Goal: Task Accomplishment & Management: Complete application form

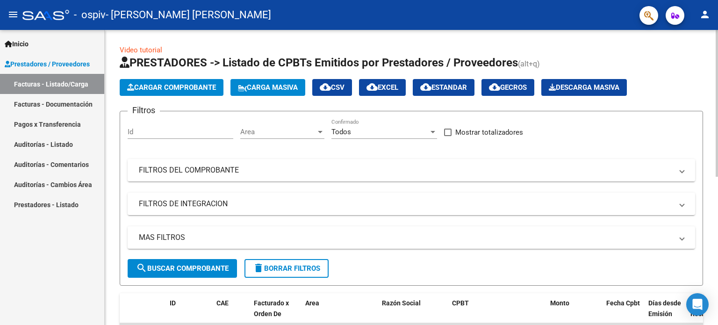
click at [203, 88] on span "Cargar Comprobante" at bounding box center [171, 87] width 89 height 8
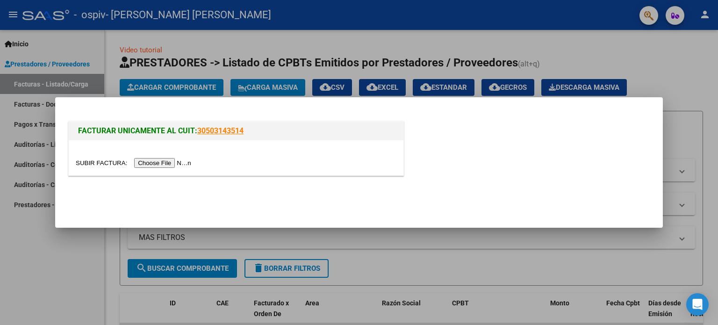
click at [174, 164] on input "file" at bounding box center [135, 163] width 118 height 10
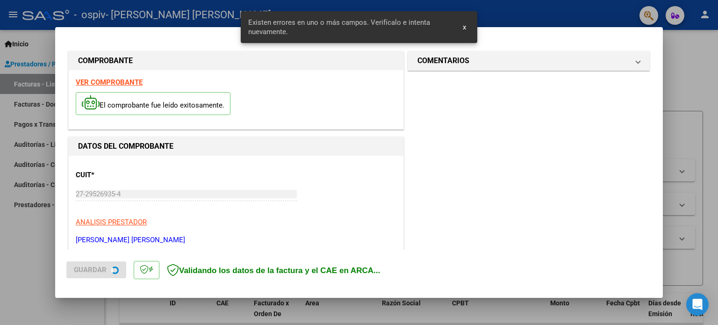
scroll to position [201, 0]
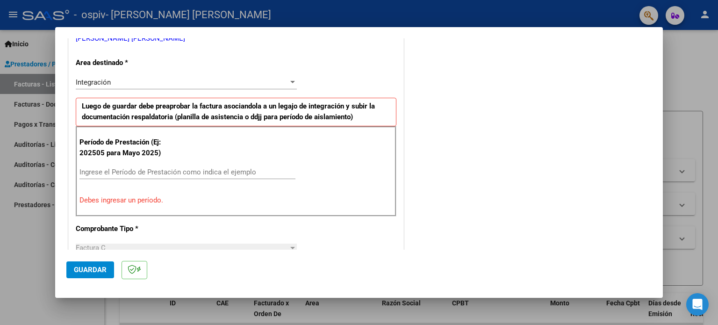
click at [148, 173] on input "Ingrese el Período de Prestación como indica el ejemplo" at bounding box center [187, 172] width 216 height 8
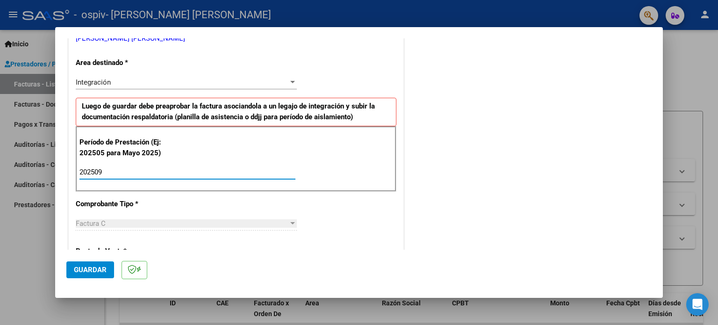
type input "202509"
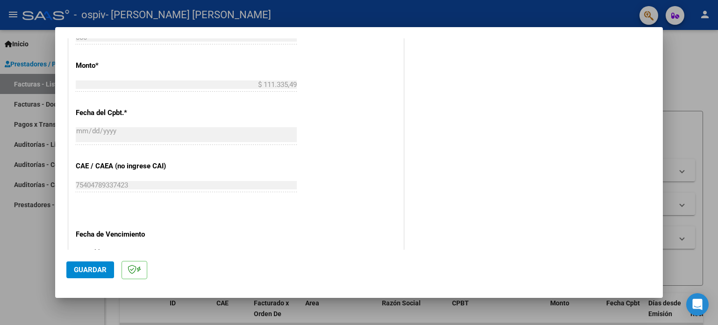
scroll to position [528, 0]
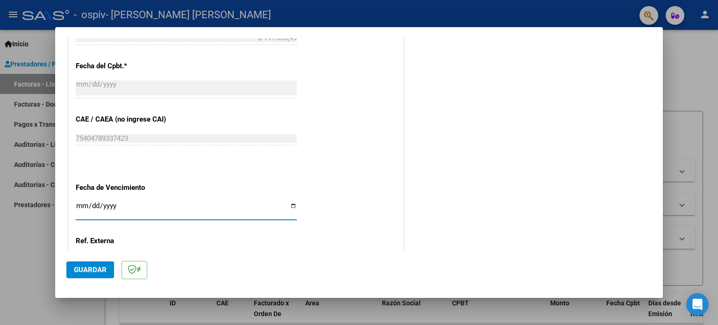
click at [290, 206] on input "Ingresar la fecha" at bounding box center [186, 209] width 221 height 15
type input "[DATE]"
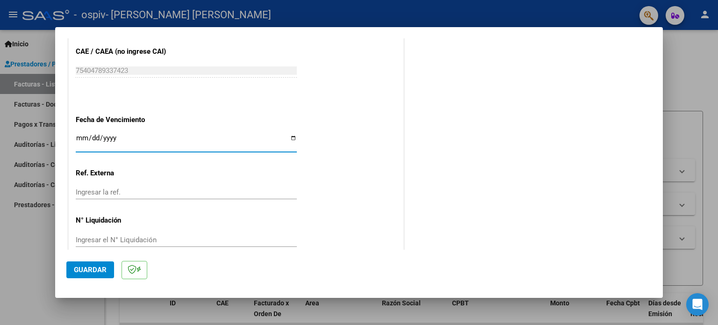
scroll to position [610, 0]
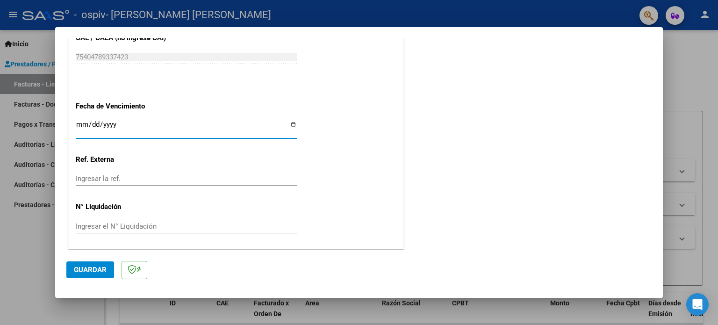
click at [98, 266] on span "Guardar" at bounding box center [90, 269] width 33 height 8
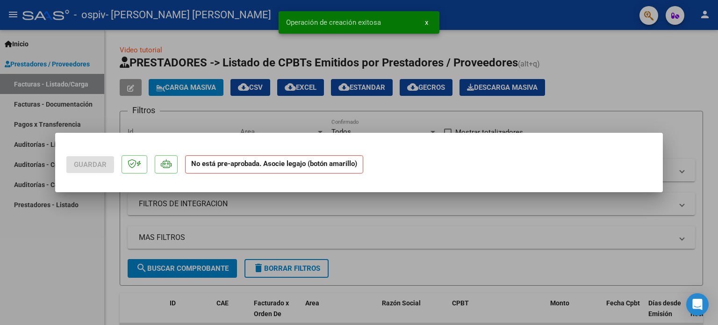
scroll to position [0, 0]
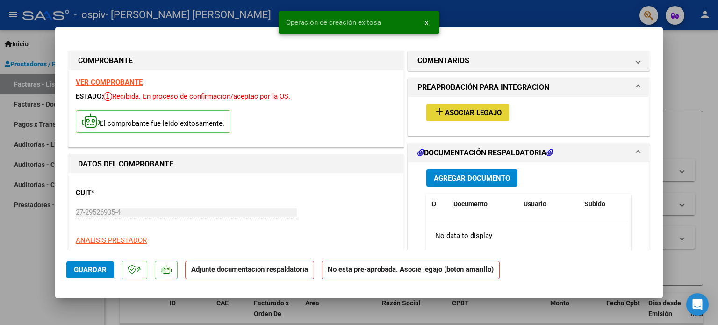
click at [434, 111] on mat-icon "add" at bounding box center [439, 111] width 11 height 11
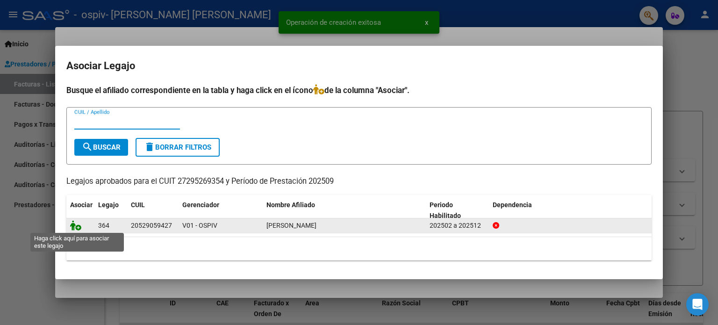
click at [79, 228] on icon at bounding box center [75, 225] width 11 height 10
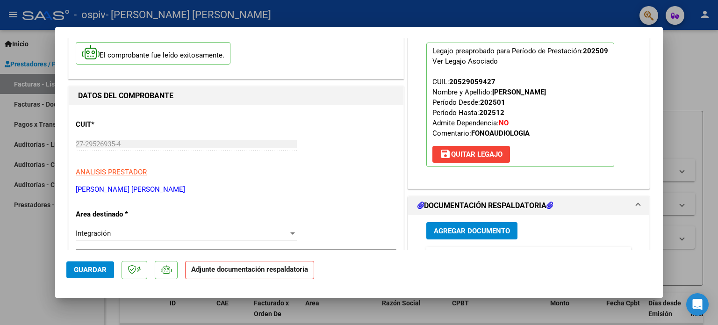
scroll to position [187, 0]
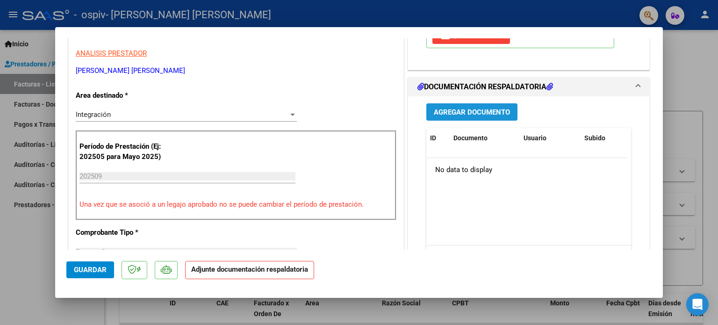
click at [469, 112] on span "Agregar Documento" at bounding box center [472, 112] width 76 height 8
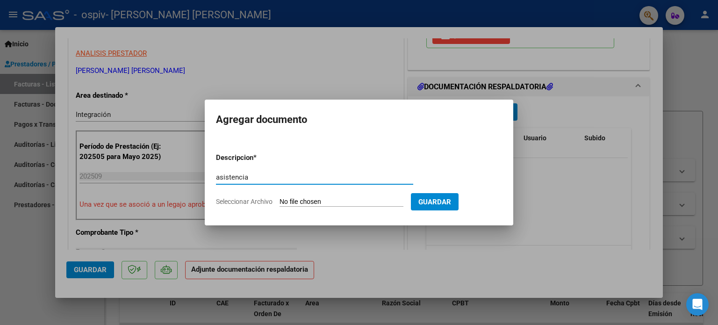
type input "asistencia"
click at [321, 199] on input "Seleccionar Archivo" at bounding box center [341, 202] width 124 height 9
type input "C:\fakepath\PLANILLA DE ASISTENCIA SOSA LUCIO.pdf"
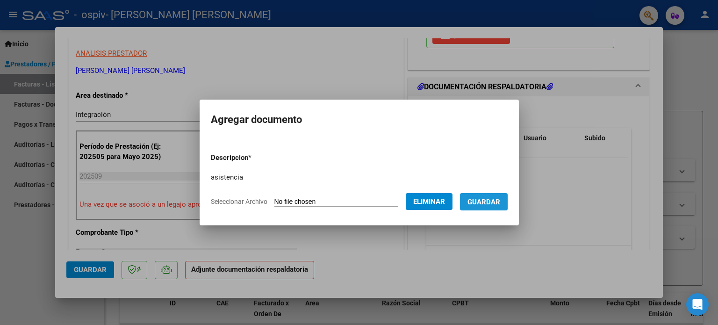
click at [493, 201] on span "Guardar" at bounding box center [483, 202] width 33 height 8
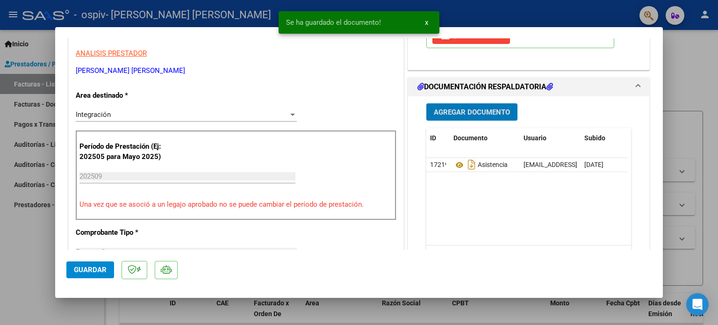
click at [473, 117] on button "Agregar Documento" at bounding box center [471, 111] width 91 height 17
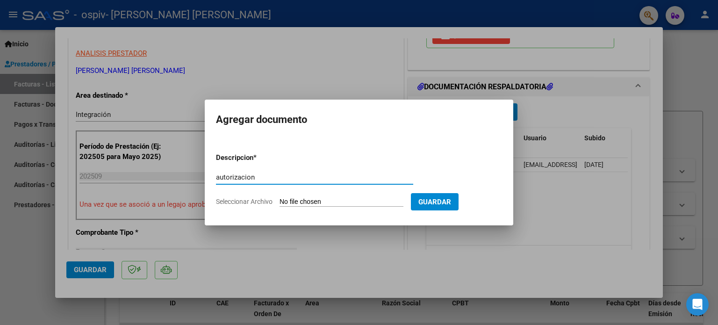
type input "autorizacion"
click at [343, 203] on input "Seleccionar Archivo" at bounding box center [341, 202] width 124 height 9
type input "C:\fakepath\Autorizacion SOSA LUCIO FONOAUIOLOGIA 2025.pdf"
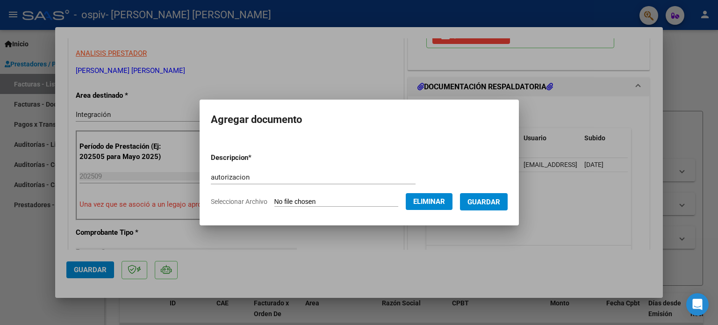
click at [493, 201] on span "Guardar" at bounding box center [483, 202] width 33 height 8
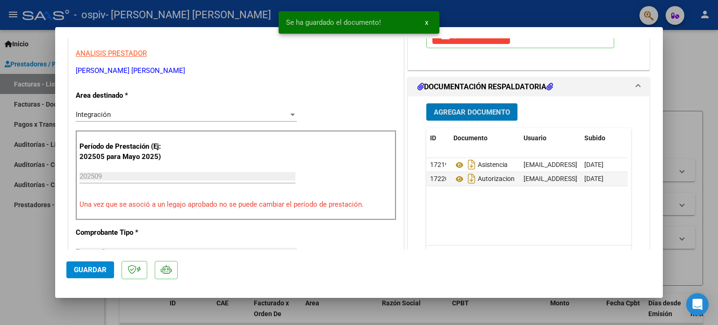
click at [706, 83] on div at bounding box center [359, 162] width 718 height 325
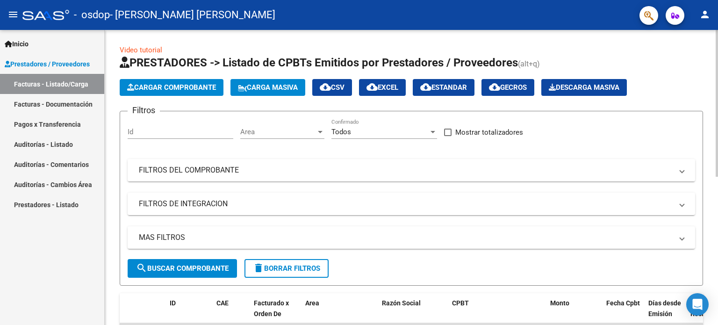
click at [174, 88] on span "Cargar Comprobante" at bounding box center [171, 87] width 89 height 8
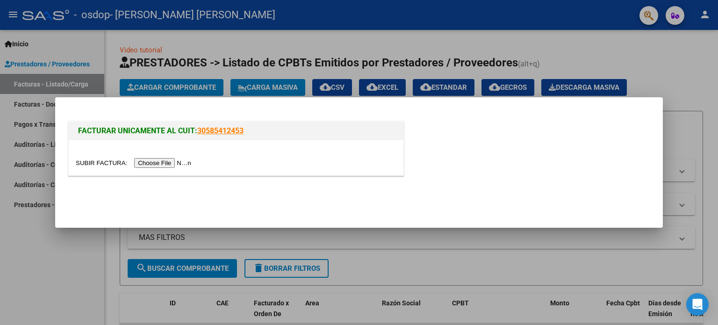
click at [171, 164] on input "file" at bounding box center [135, 163] width 118 height 10
click at [172, 166] on input "file" at bounding box center [135, 163] width 118 height 10
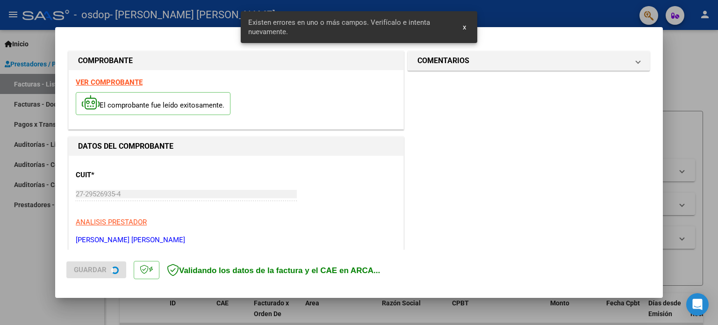
scroll to position [201, 0]
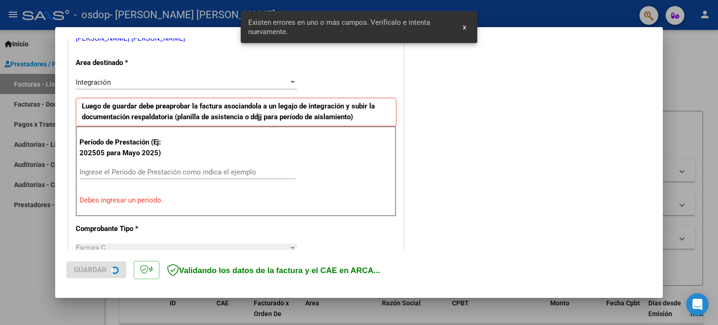
click at [173, 165] on div "Ingrese el Período de Prestación como indica el ejemplo" at bounding box center [187, 172] width 216 height 14
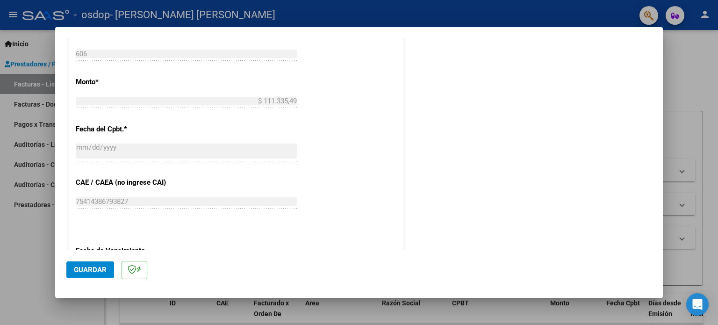
scroll to position [528, 0]
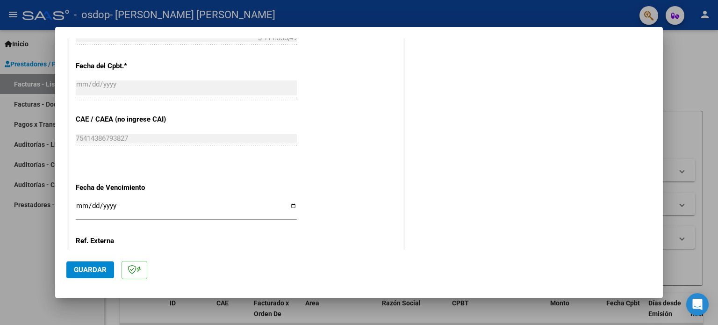
type input "202509"
click at [286, 206] on input "Ingresar la fecha" at bounding box center [186, 209] width 221 height 15
click at [290, 205] on input "Ingresar la fecha" at bounding box center [186, 209] width 221 height 15
click at [291, 205] on input "[DATE]" at bounding box center [186, 209] width 221 height 15
type input "[DATE]"
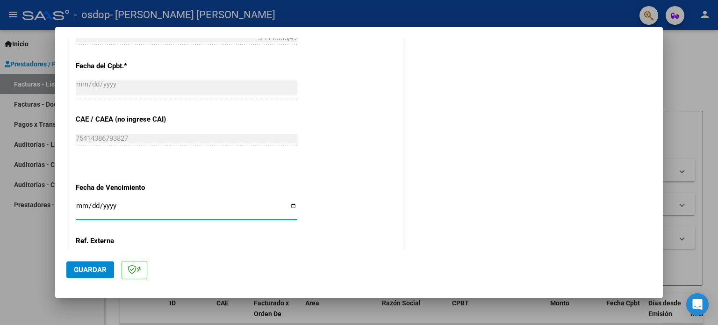
drag, startPoint x: 96, startPoint y: 266, endPoint x: 115, endPoint y: 234, distance: 37.1
click at [98, 262] on button "Guardar" at bounding box center [90, 269] width 48 height 17
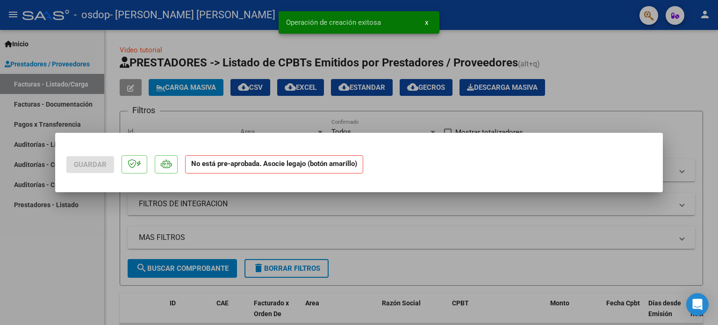
scroll to position [0, 0]
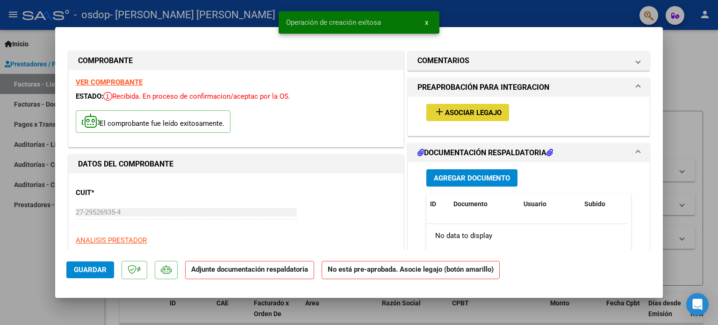
click at [448, 110] on span "Asociar Legajo" at bounding box center [473, 112] width 57 height 8
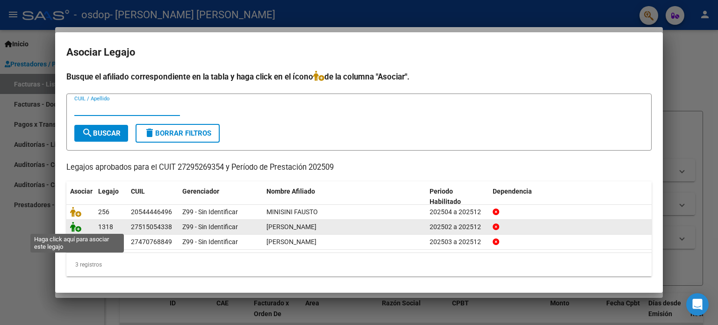
click at [77, 228] on icon at bounding box center [75, 226] width 11 height 10
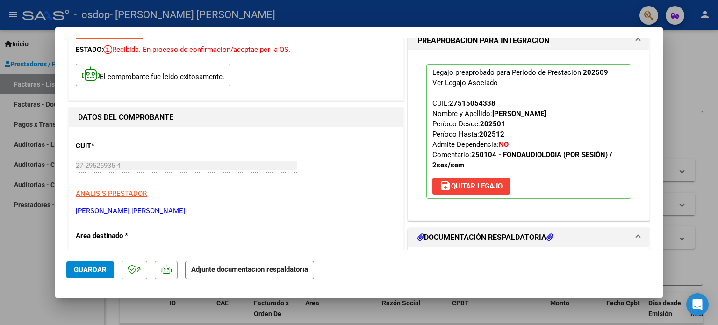
scroll to position [93, 0]
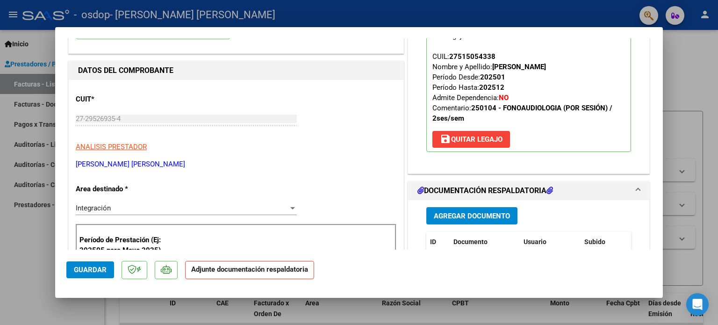
click at [495, 216] on span "Agregar Documento" at bounding box center [472, 216] width 76 height 8
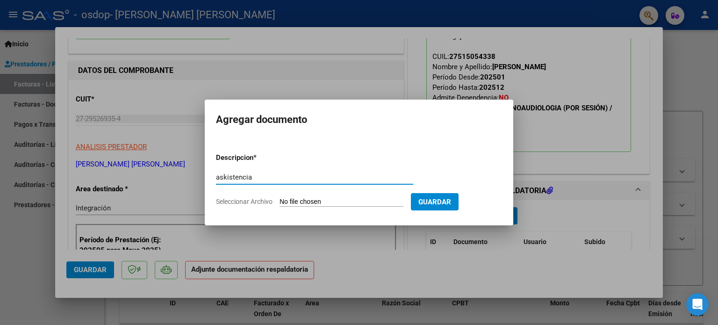
type input "askistencia"
click at [289, 204] on input "Seleccionar Archivo" at bounding box center [341, 202] width 124 height 9
type input "C:\fakepath\asistencia sep [PERSON_NAME] septiembre.pdf"
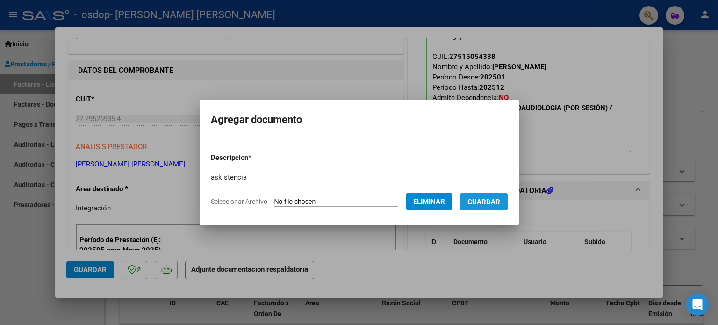
click at [490, 201] on span "Guardar" at bounding box center [483, 202] width 33 height 8
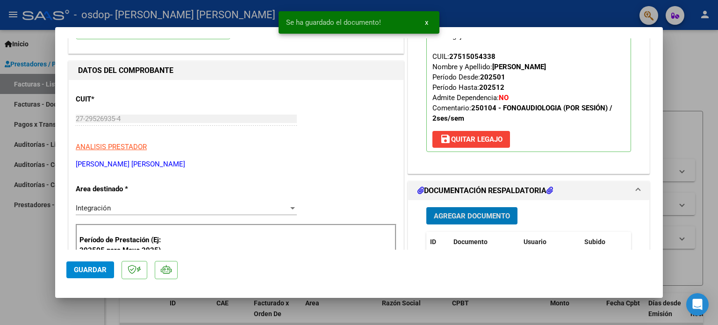
click at [486, 213] on span "Agregar Documento" at bounding box center [472, 216] width 76 height 8
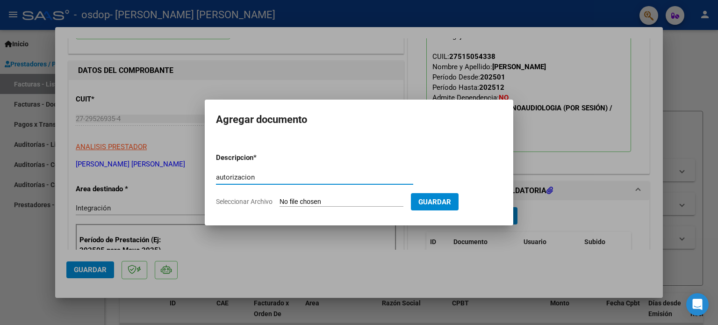
type input "autorizacion"
click at [323, 199] on input "Seleccionar Archivo" at bounding box center [341, 202] width 124 height 9
type input "C:\fakepath\autorizacion 2025.pdf"
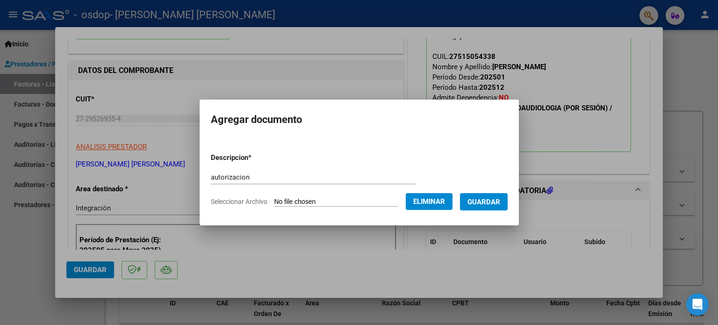
click at [493, 200] on span "Guardar" at bounding box center [483, 202] width 33 height 8
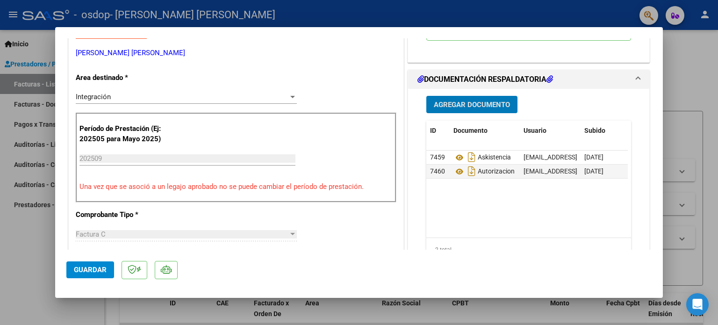
scroll to position [234, 0]
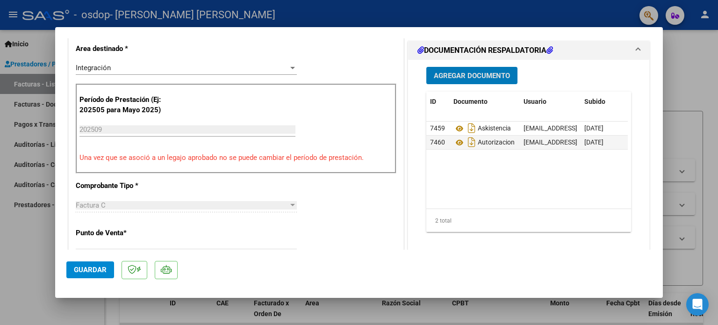
click at [96, 272] on span "Guardar" at bounding box center [90, 269] width 33 height 8
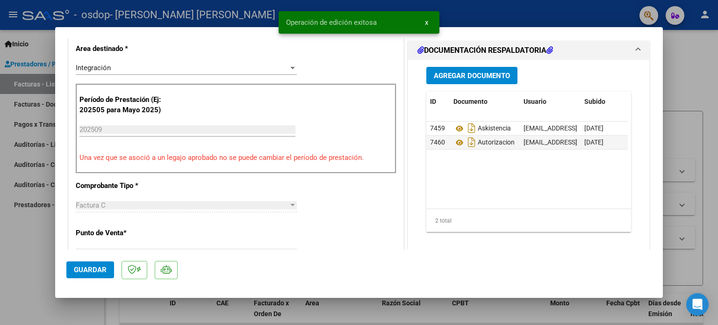
click at [21, 259] on div at bounding box center [359, 162] width 718 height 325
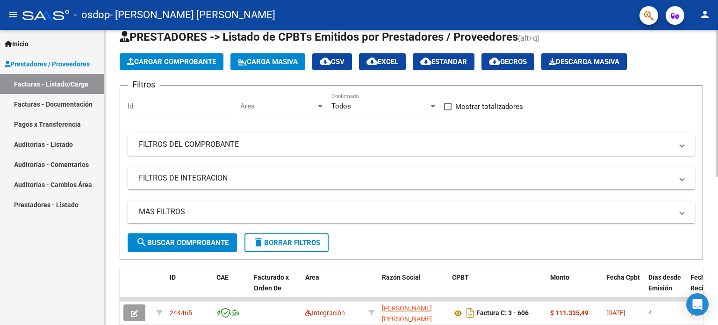
scroll to position [0, 0]
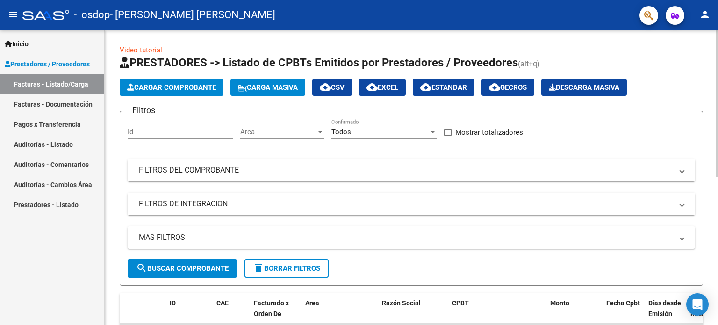
click at [203, 89] on span "Cargar Comprobante" at bounding box center [171, 87] width 89 height 8
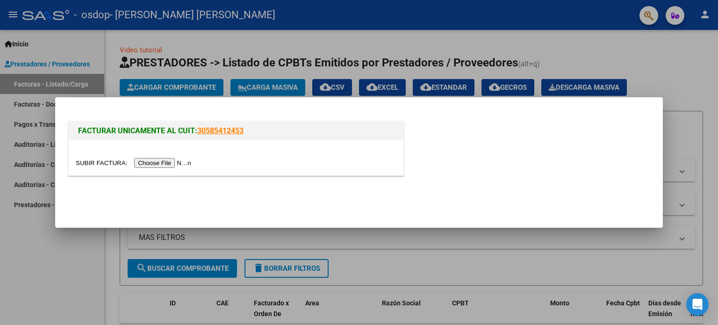
click at [176, 164] on input "file" at bounding box center [135, 163] width 118 height 10
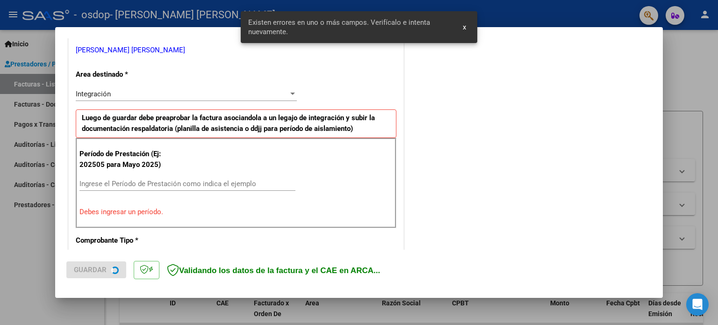
scroll to position [201, 0]
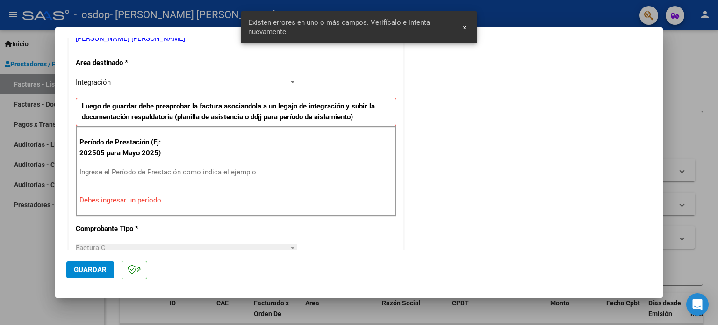
click at [168, 166] on div "Ingrese el Período de Prestación como indica el ejemplo" at bounding box center [187, 172] width 216 height 14
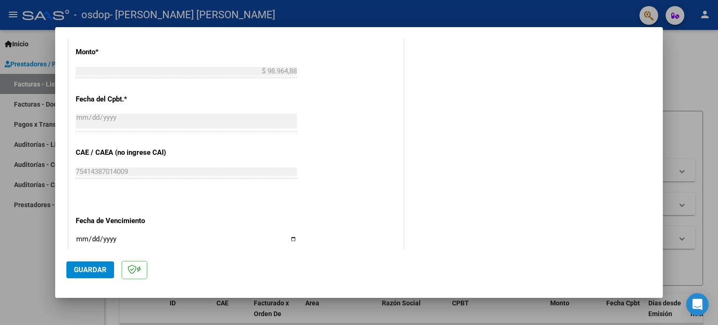
scroll to position [528, 0]
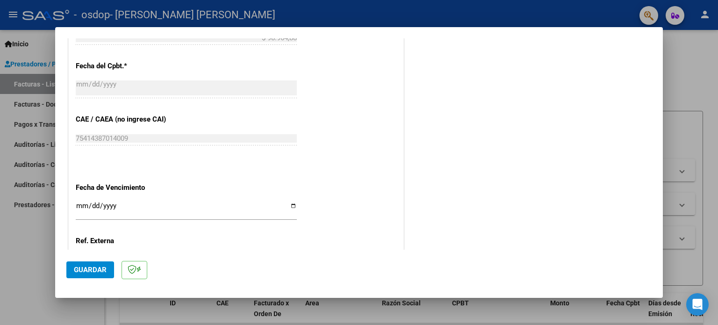
type input "202509"
click at [290, 203] on input "Ingresar la fecha" at bounding box center [186, 209] width 221 height 15
type input "[DATE]"
click at [99, 268] on span "Guardar" at bounding box center [90, 269] width 33 height 8
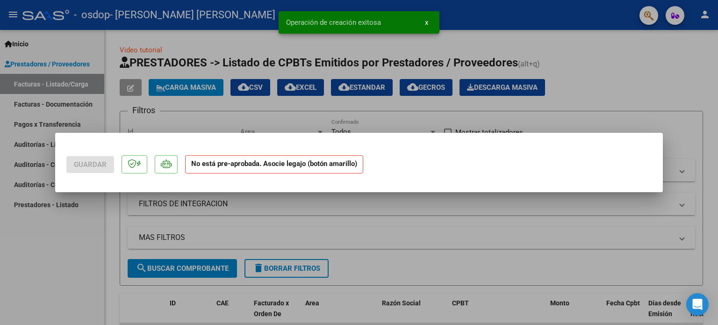
scroll to position [0, 0]
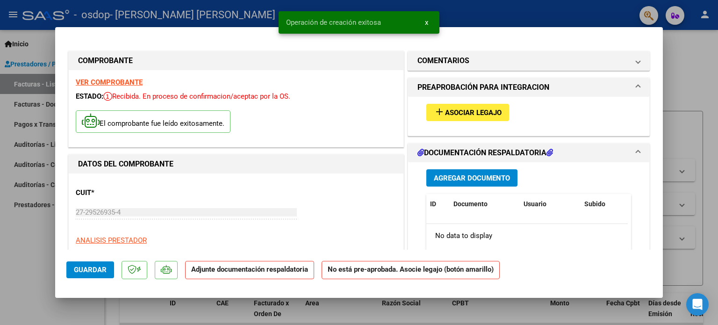
click at [456, 114] on span "Asociar Legajo" at bounding box center [473, 112] width 57 height 8
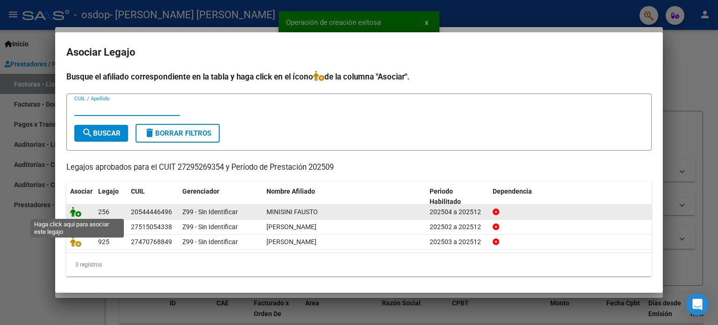
click at [76, 211] on icon at bounding box center [75, 211] width 11 height 10
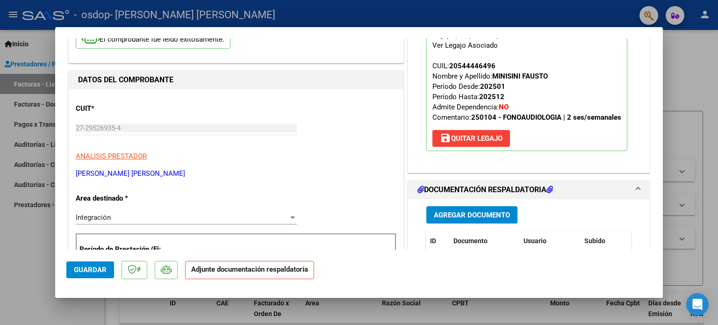
scroll to position [140, 0]
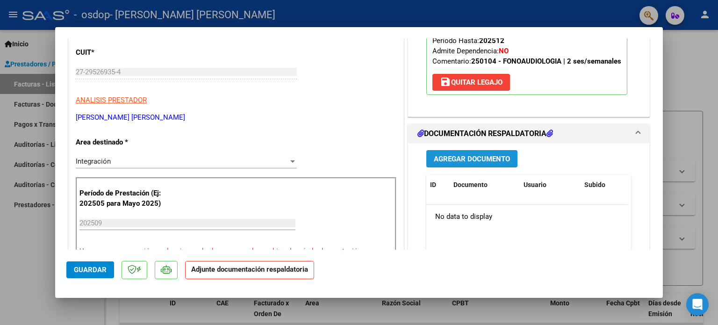
click at [450, 152] on button "Agregar Documento" at bounding box center [471, 158] width 91 height 17
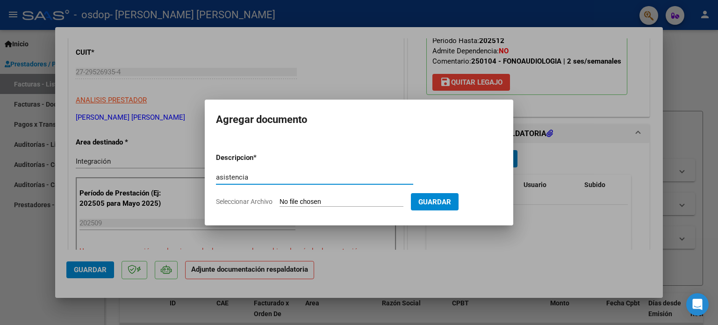
type input "asistencia"
click at [345, 200] on input "Seleccionar Archivo" at bounding box center [341, 202] width 124 height 9
type input "C:\fakepath\asistencia [PERSON_NAME] eptiembre.pdf"
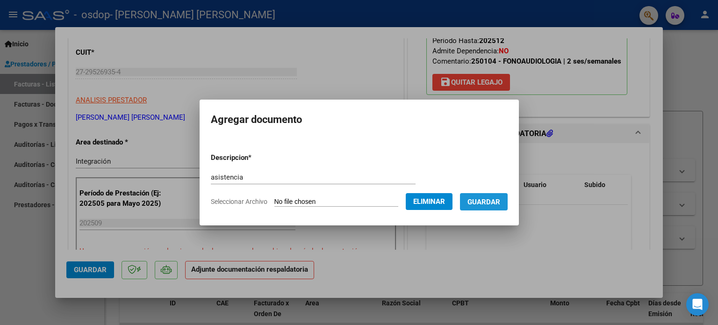
click at [500, 202] on span "Guardar" at bounding box center [483, 202] width 33 height 8
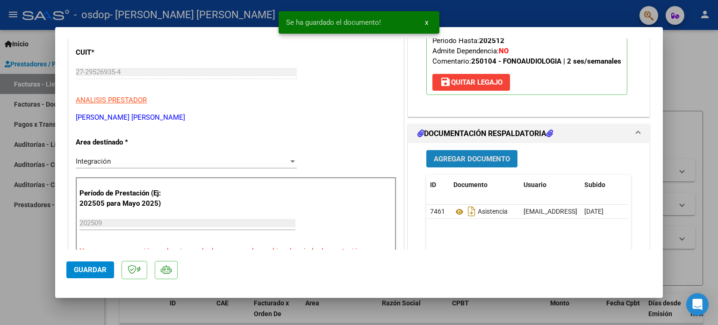
click at [478, 164] on button "Agregar Documento" at bounding box center [471, 158] width 91 height 17
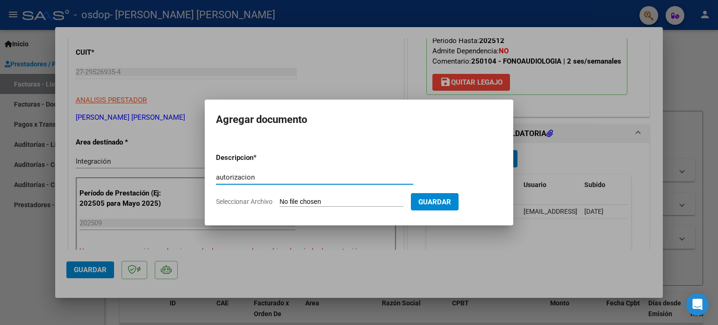
type input "autorizacion"
click at [314, 201] on input "Seleccionar Archivo" at bounding box center [341, 202] width 124 height 9
type input "C:\fakepath\Autorizacion (1).pdf"
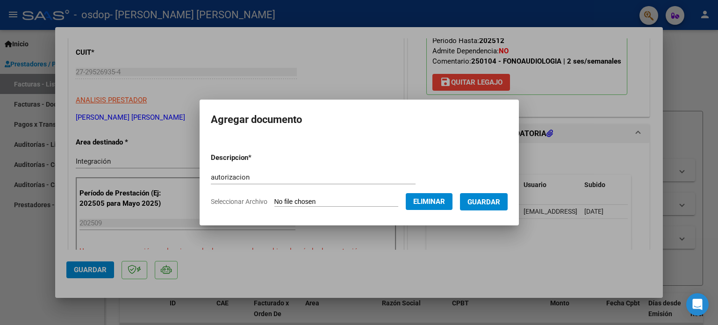
click at [491, 203] on span "Guardar" at bounding box center [483, 202] width 33 height 8
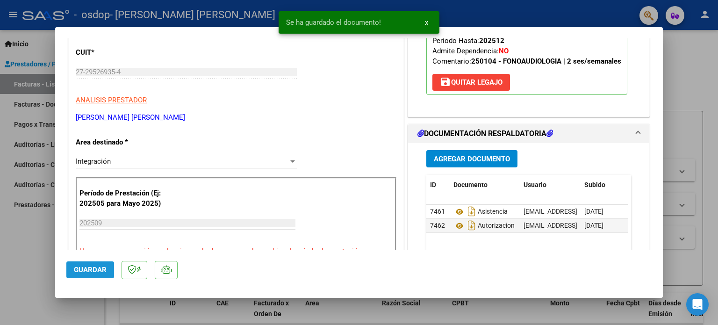
click at [80, 276] on button "Guardar" at bounding box center [90, 269] width 48 height 17
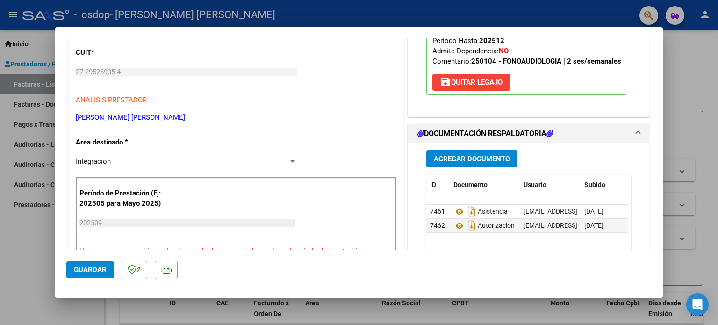
click at [16, 293] on div at bounding box center [359, 162] width 718 height 325
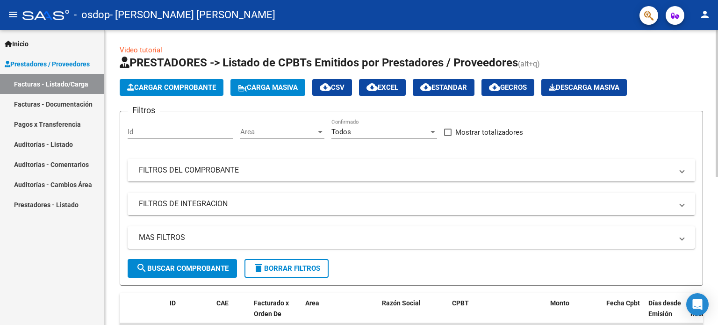
scroll to position [0, 0]
click at [180, 85] on span "Cargar Comprobante" at bounding box center [171, 87] width 89 height 8
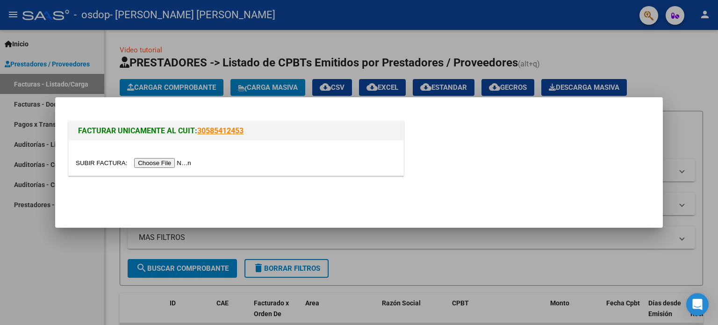
click at [178, 162] on input "file" at bounding box center [135, 163] width 118 height 10
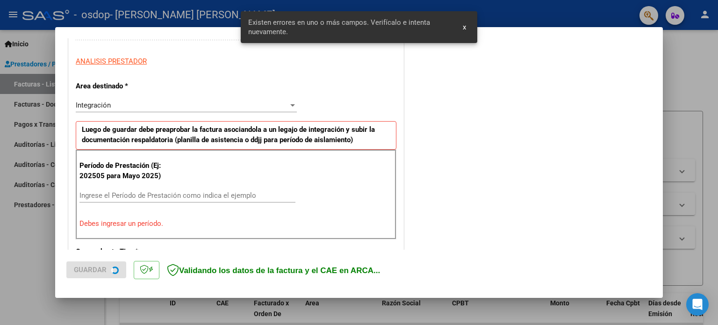
scroll to position [201, 0]
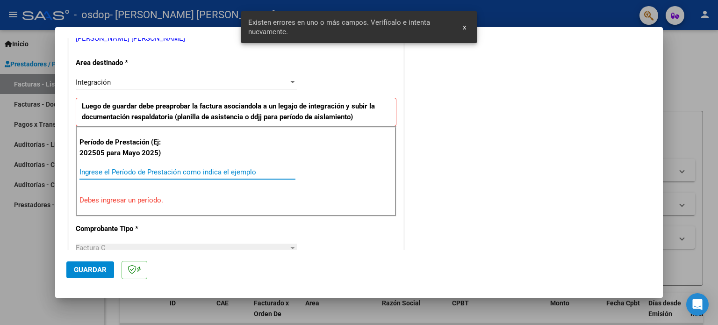
click at [142, 174] on input "Ingrese el Período de Prestación como indica el ejemplo" at bounding box center [187, 172] width 216 height 8
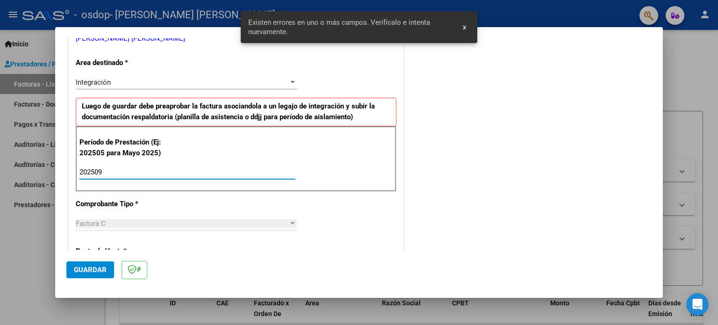
type input "202509"
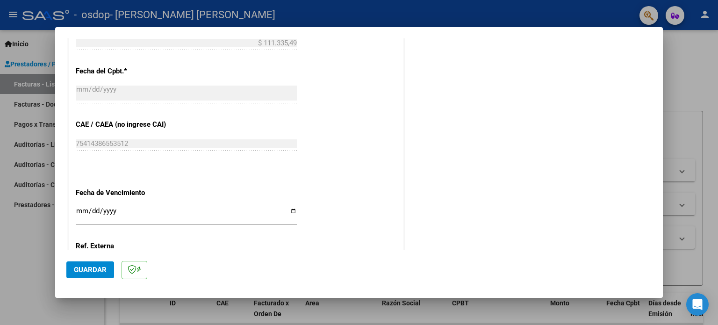
scroll to position [528, 0]
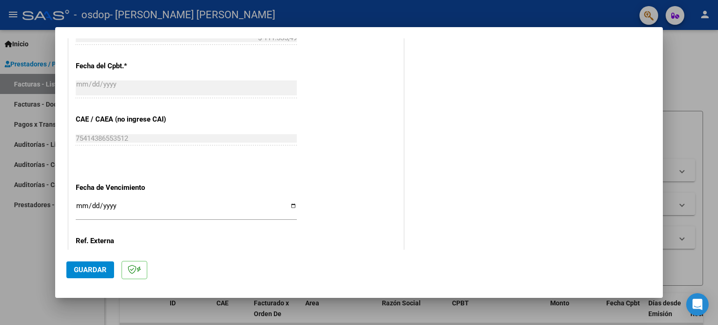
click at [290, 205] on input "Ingresar la fecha" at bounding box center [186, 209] width 221 height 15
type input "[DATE]"
click at [89, 273] on span "Guardar" at bounding box center [90, 269] width 33 height 8
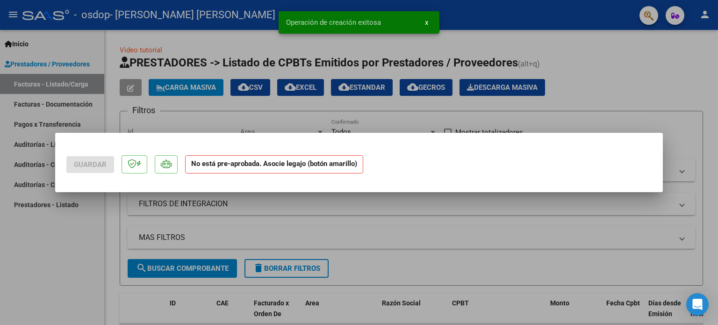
scroll to position [0, 0]
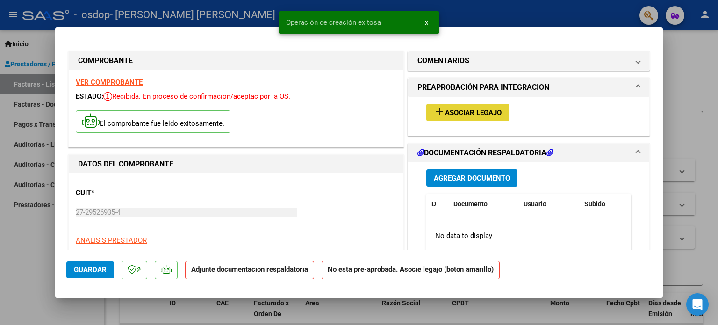
click at [438, 110] on mat-icon "add" at bounding box center [439, 111] width 11 height 11
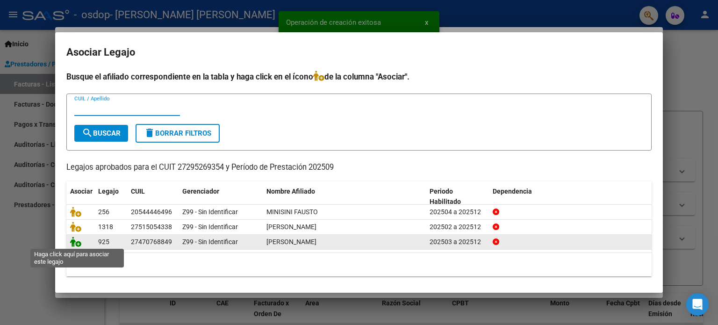
click at [77, 244] on icon at bounding box center [75, 241] width 11 height 10
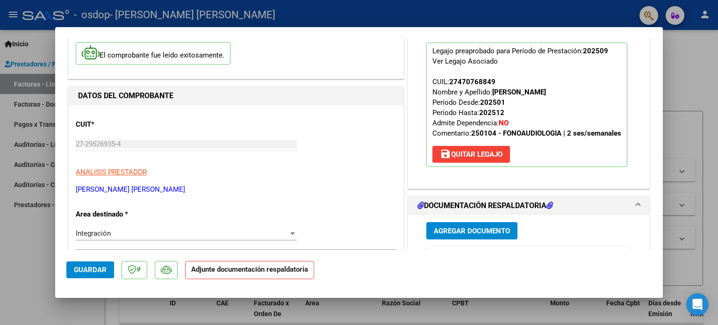
scroll to position [234, 0]
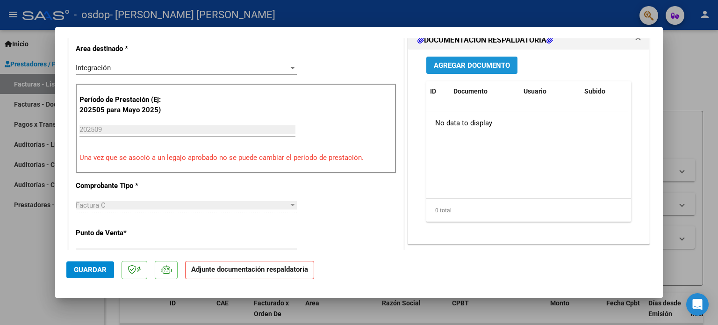
click at [458, 63] on span "Agregar Documento" at bounding box center [472, 65] width 76 height 8
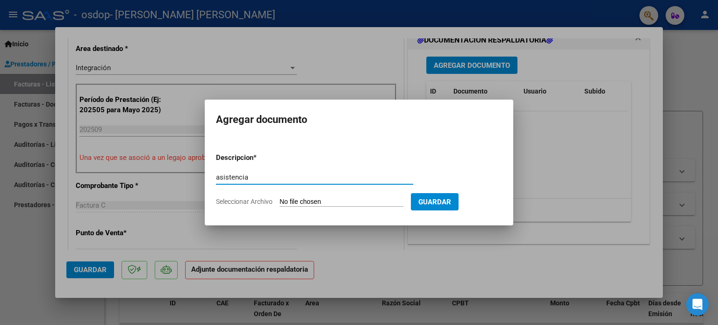
type input "asistencia"
click at [314, 198] on input "Seleccionar Archivo" at bounding box center [341, 202] width 124 height 9
type input "C:\fakepath\asistencia [PERSON_NAME] septiembre.pdf"
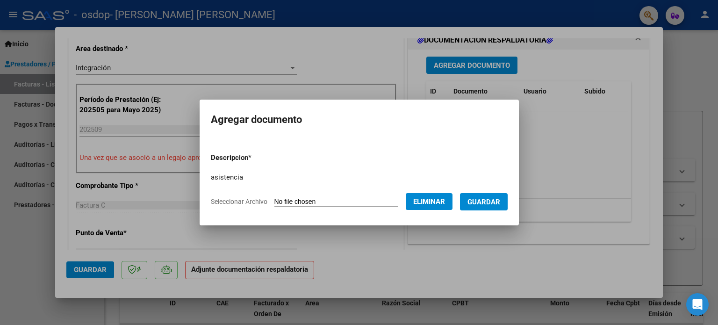
click at [500, 203] on span "Guardar" at bounding box center [483, 202] width 33 height 8
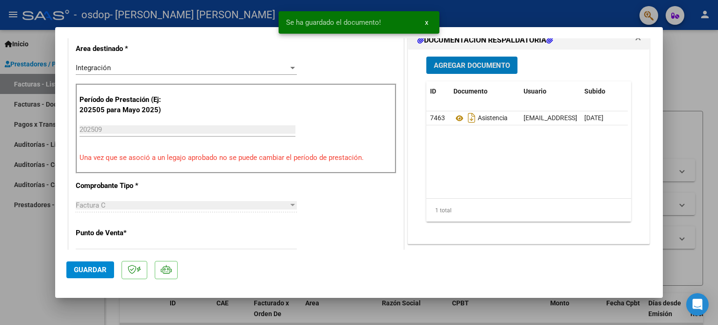
click at [447, 67] on span "Agregar Documento" at bounding box center [472, 65] width 76 height 8
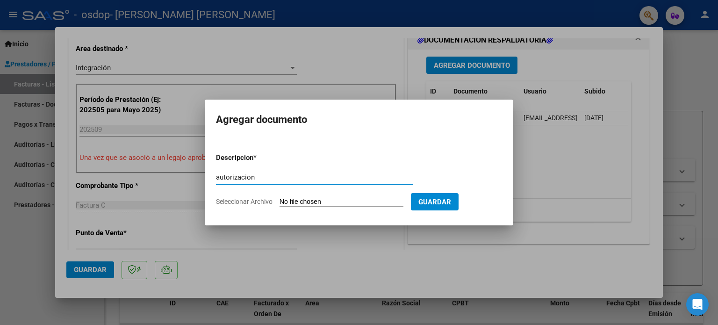
type input "autorizacion"
click at [319, 205] on input "Seleccionar Archivo" at bounding box center [341, 202] width 124 height 9
type input "C:\fakepath\Autorizacion 2025 (1).pdf"
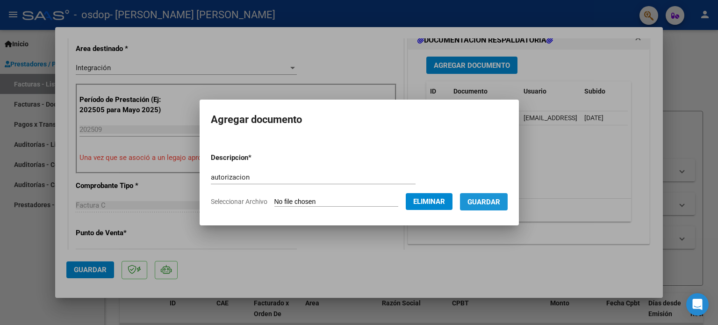
click at [498, 206] on span "Guardar" at bounding box center [483, 202] width 33 height 8
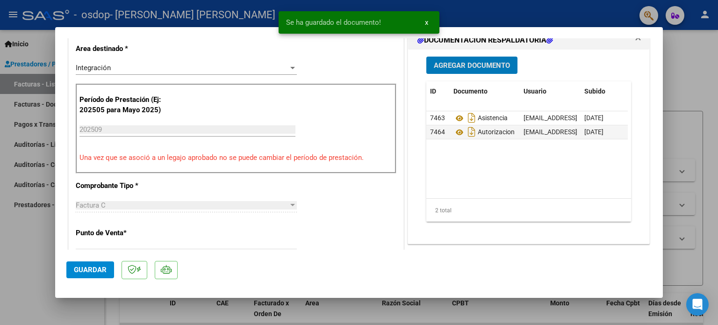
click at [94, 269] on span "Guardar" at bounding box center [90, 269] width 33 height 8
click at [19, 261] on div at bounding box center [359, 162] width 718 height 325
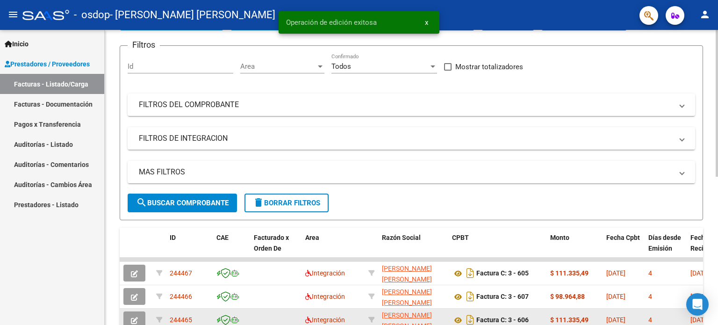
scroll to position [140, 0]
